Goal: Obtain resource: Obtain resource

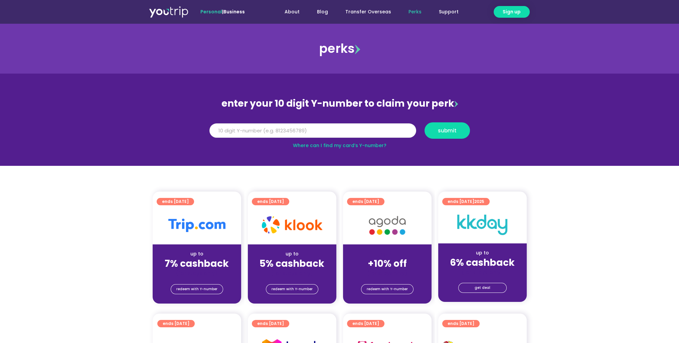
click at [328, 128] on input "Y Number" at bounding box center [313, 130] width 207 height 15
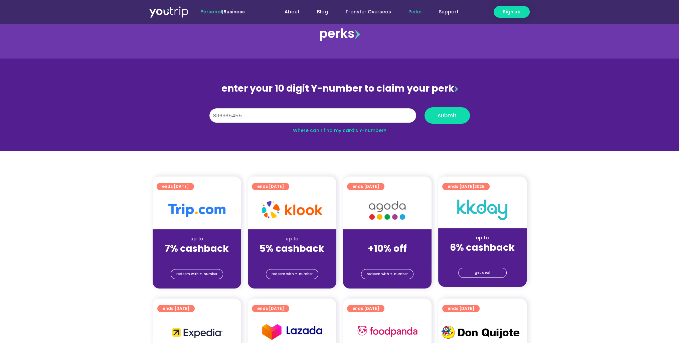
scroll to position [67, 0]
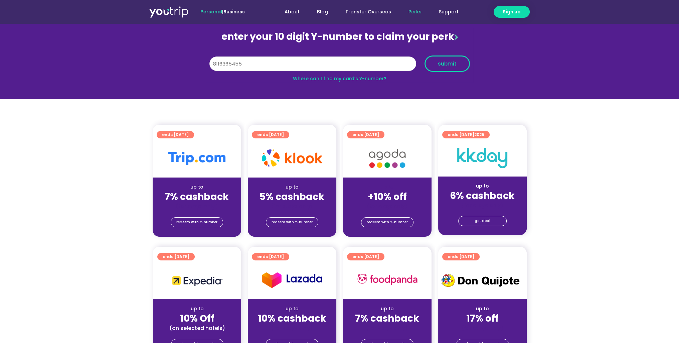
type input "8116365455"
click at [457, 65] on span "submit" at bounding box center [447, 63] width 34 height 5
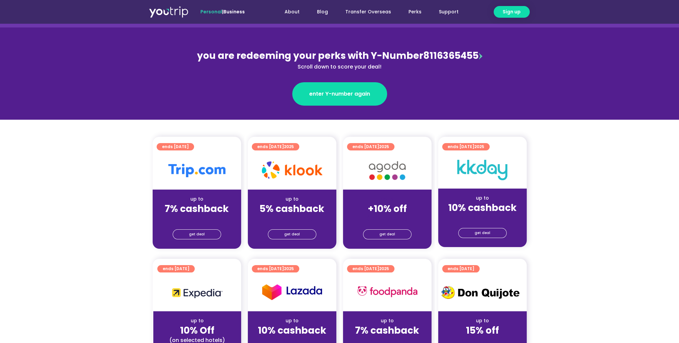
scroll to position [67, 0]
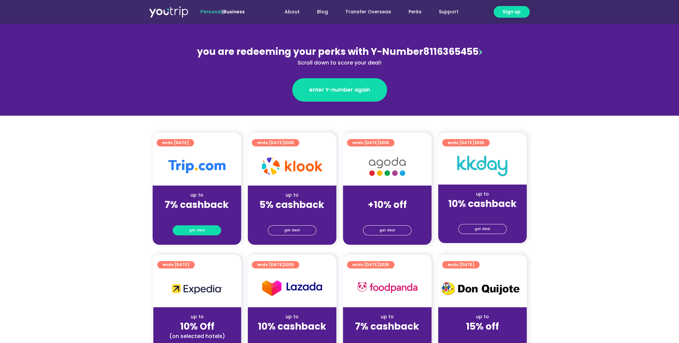
click at [187, 233] on link "get deal" at bounding box center [197, 230] width 48 height 10
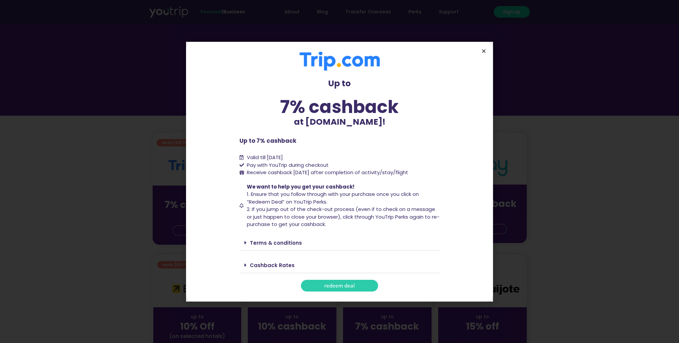
click at [484, 51] on icon "Close" at bounding box center [484, 50] width 5 height 5
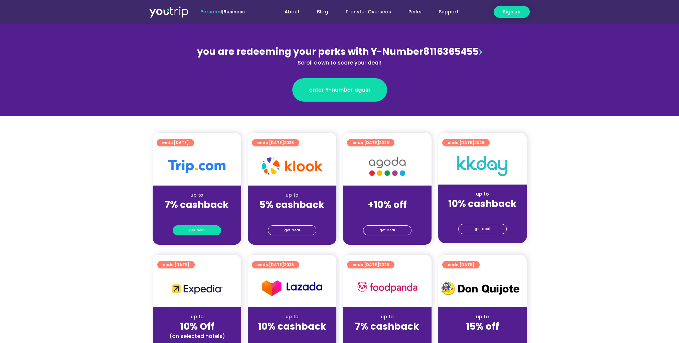
click at [202, 227] on span "get deal" at bounding box center [197, 230] width 16 height 9
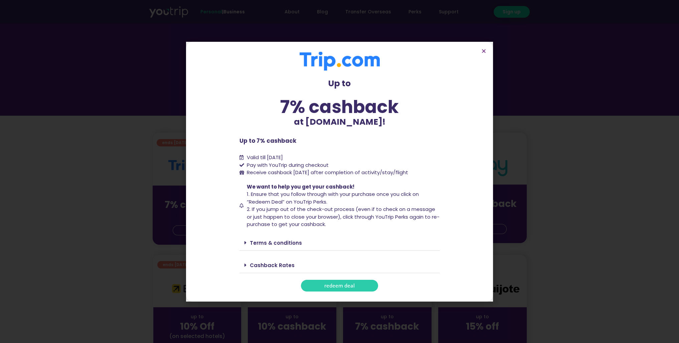
click at [354, 286] on span "redeem deal" at bounding box center [340, 285] width 30 height 5
